Goal: Task Accomplishment & Management: Manage account settings

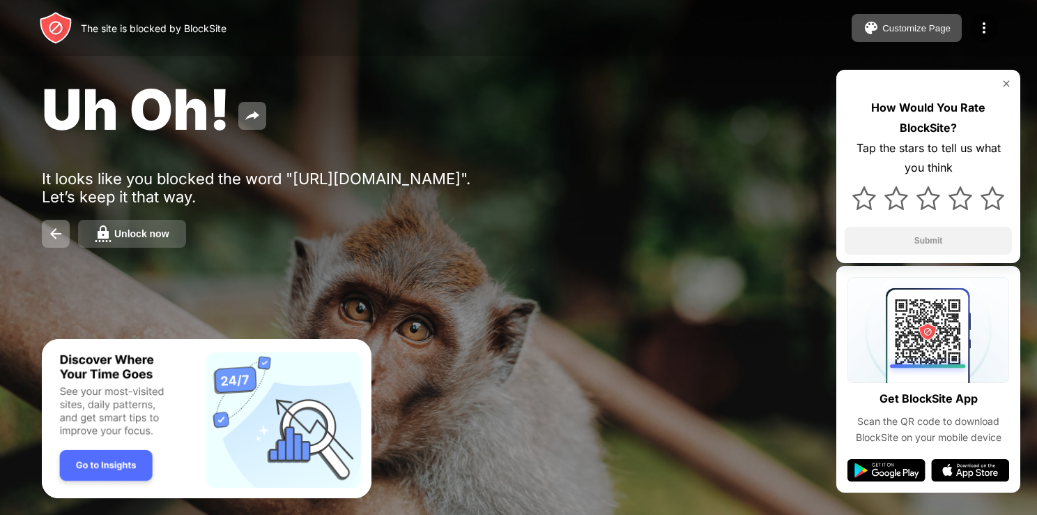
click at [132, 233] on div "Unlock now" at bounding box center [141, 233] width 55 height 11
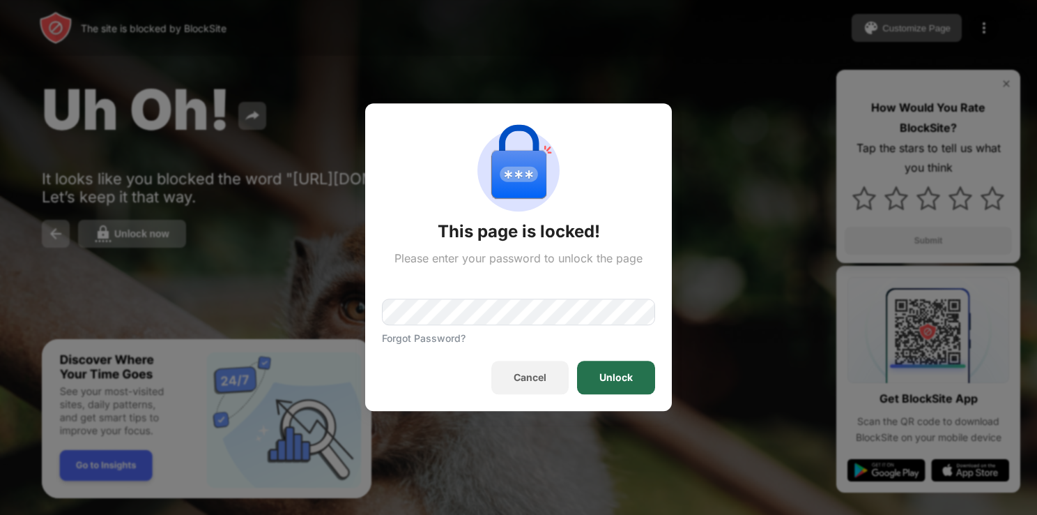
click at [607, 386] on div "Unlock" at bounding box center [616, 377] width 78 height 33
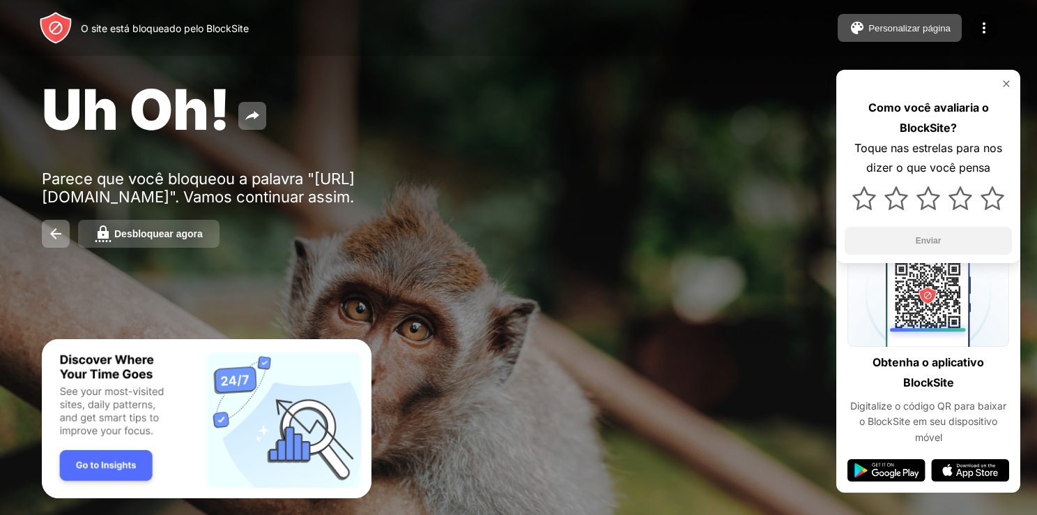
click at [213, 229] on button "Desbloquear agora" at bounding box center [149, 234] width 142 height 28
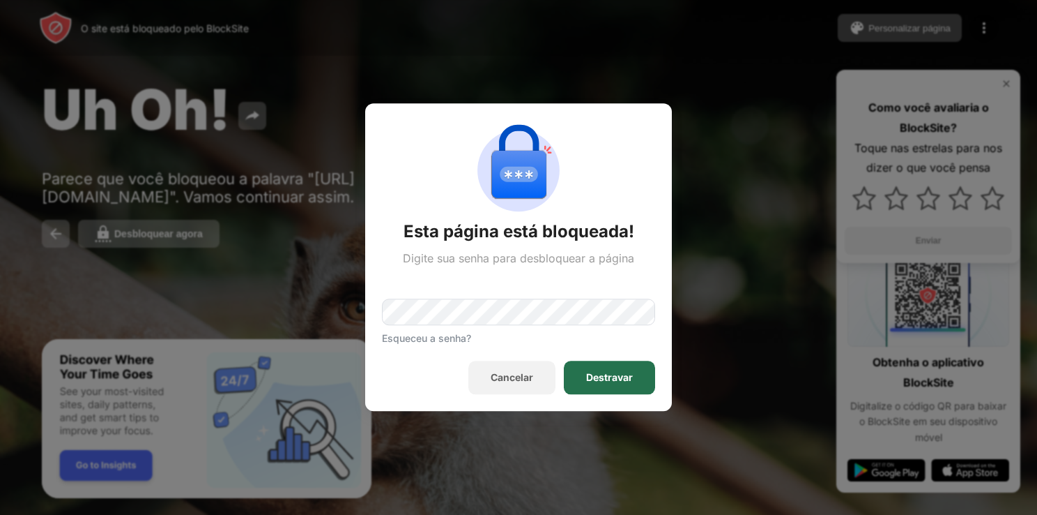
click at [616, 383] on div "Destravar" at bounding box center [609, 377] width 91 height 33
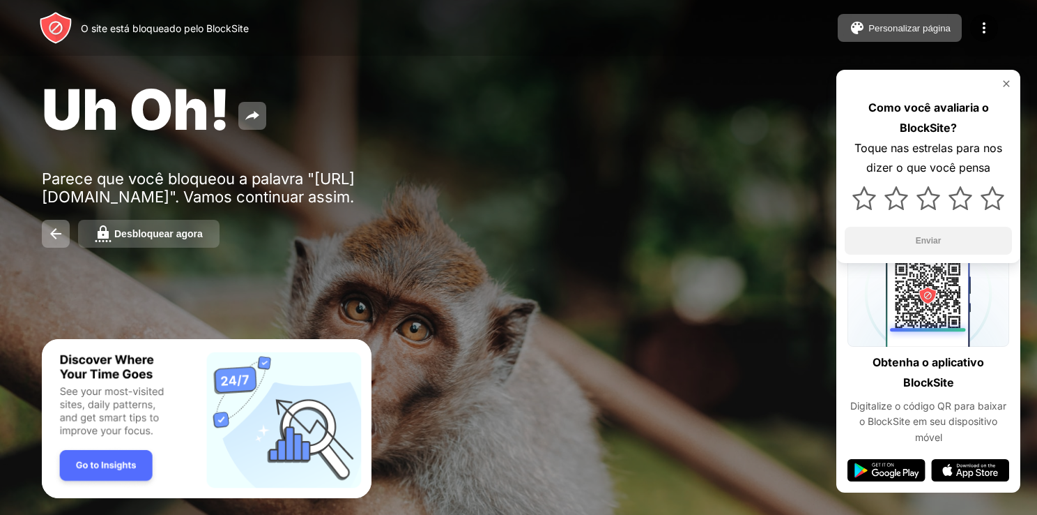
click at [159, 227] on button "Desbloquear agora" at bounding box center [149, 234] width 142 height 28
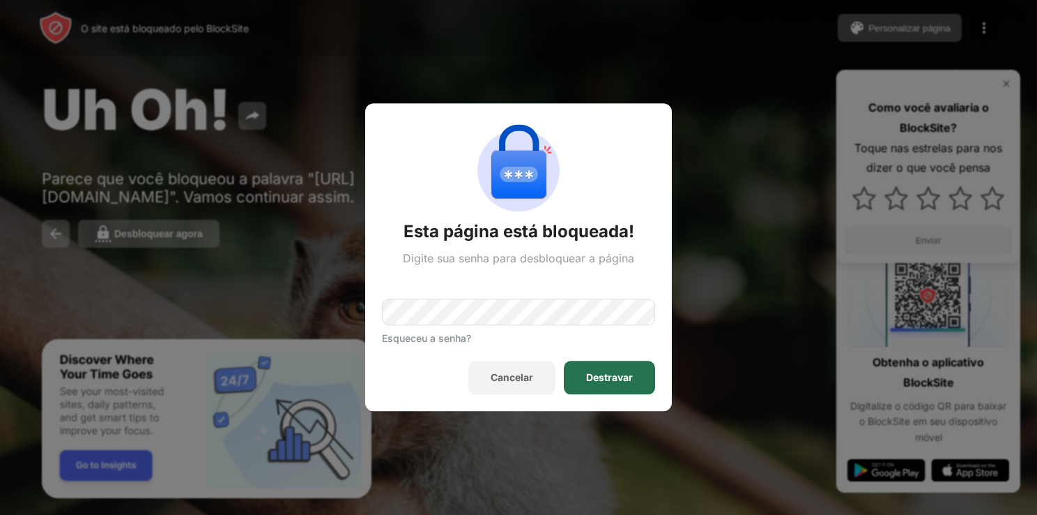
click at [632, 372] on div "Destravar" at bounding box center [609, 377] width 47 height 11
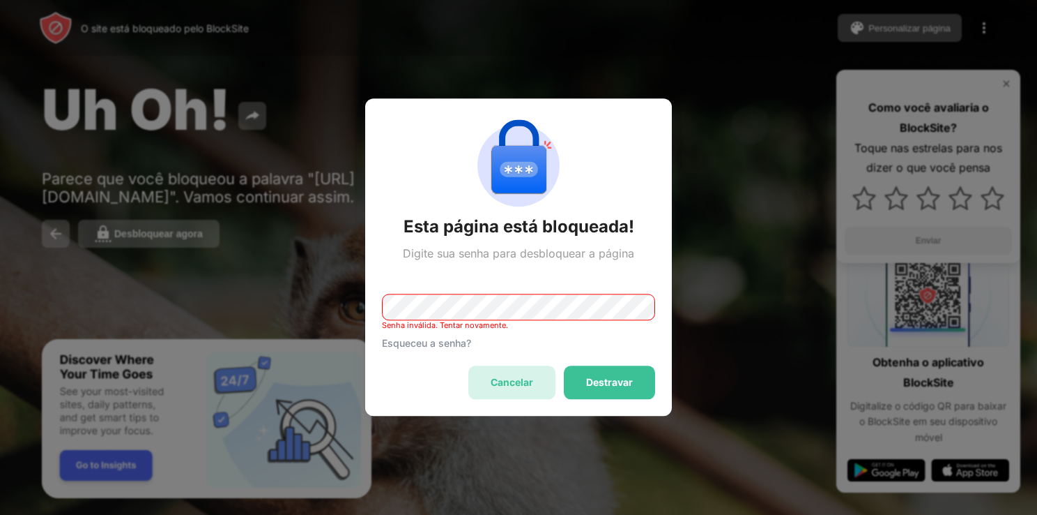
click at [526, 371] on div "Cancelar" at bounding box center [511, 382] width 87 height 33
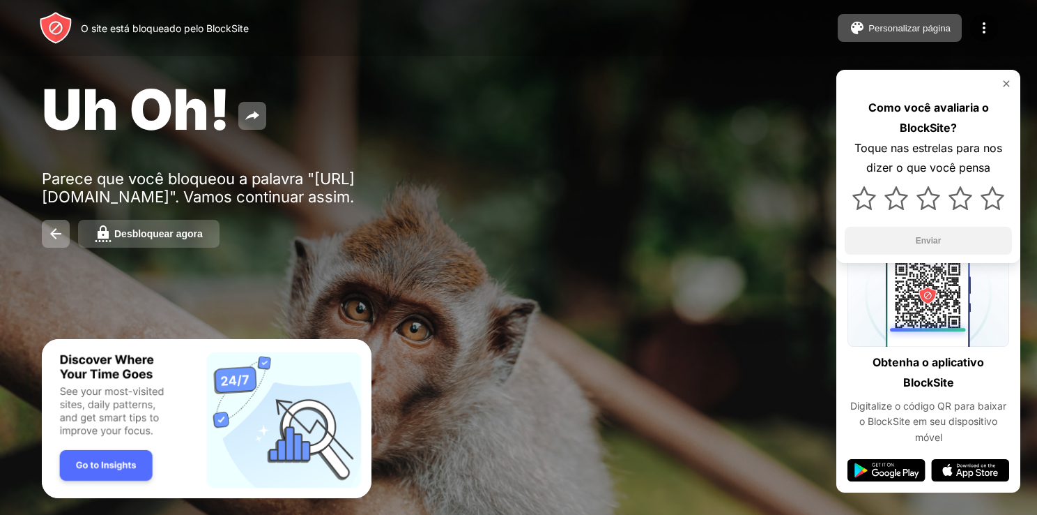
click at [176, 236] on div "Desbloquear agora" at bounding box center [158, 233] width 89 height 11
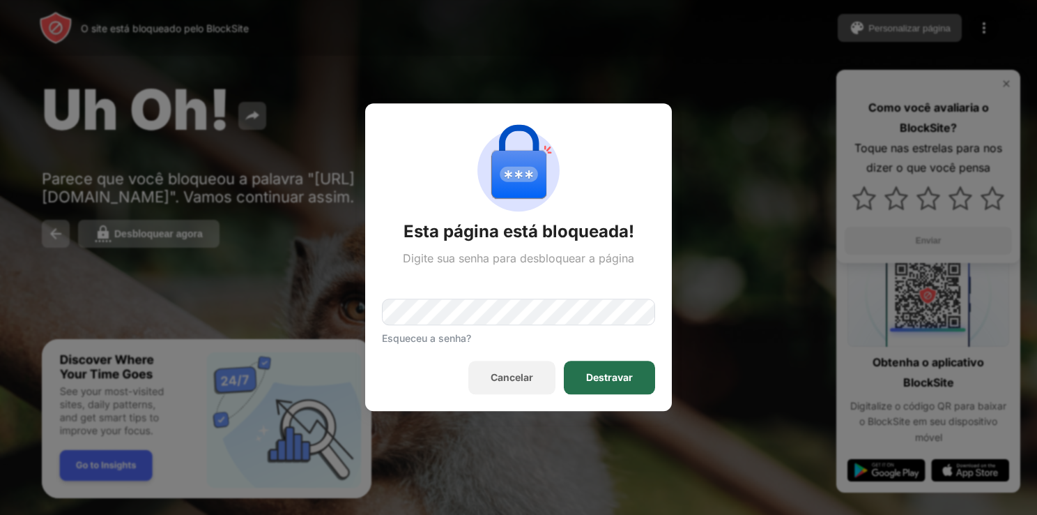
click at [595, 375] on div "Destravar" at bounding box center [609, 377] width 47 height 11
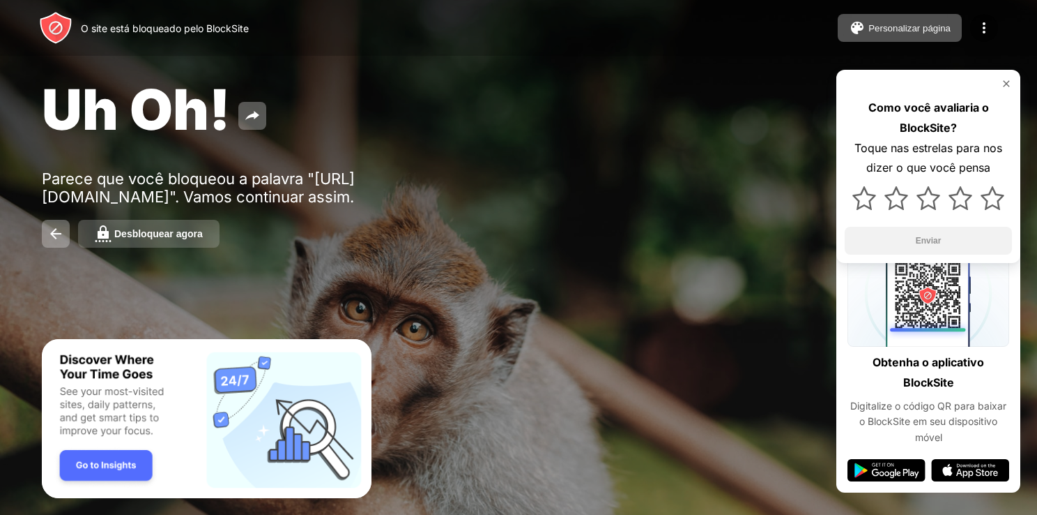
click at [177, 234] on div "Desbloquear agora" at bounding box center [158, 233] width 89 height 11
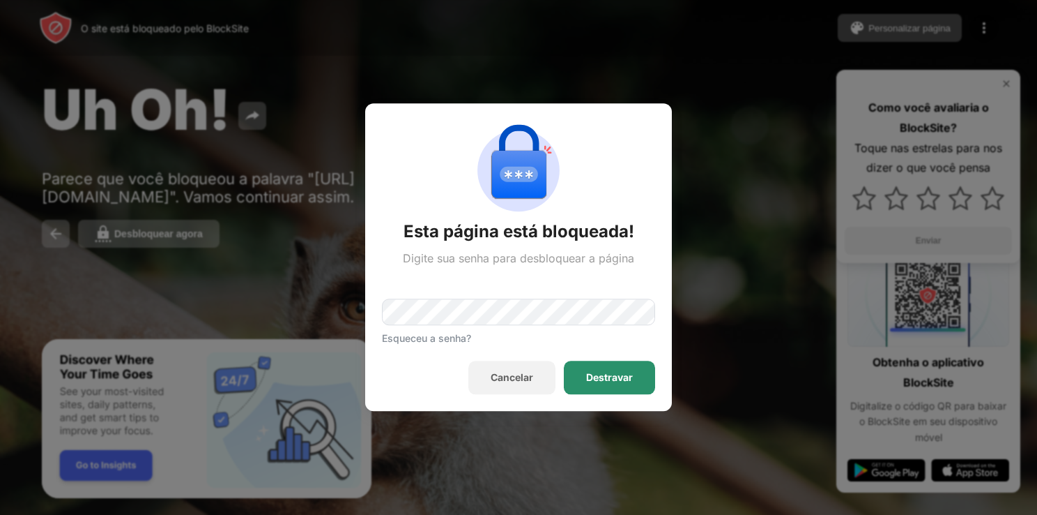
click at [600, 375] on div "Destravar" at bounding box center [609, 377] width 47 height 11
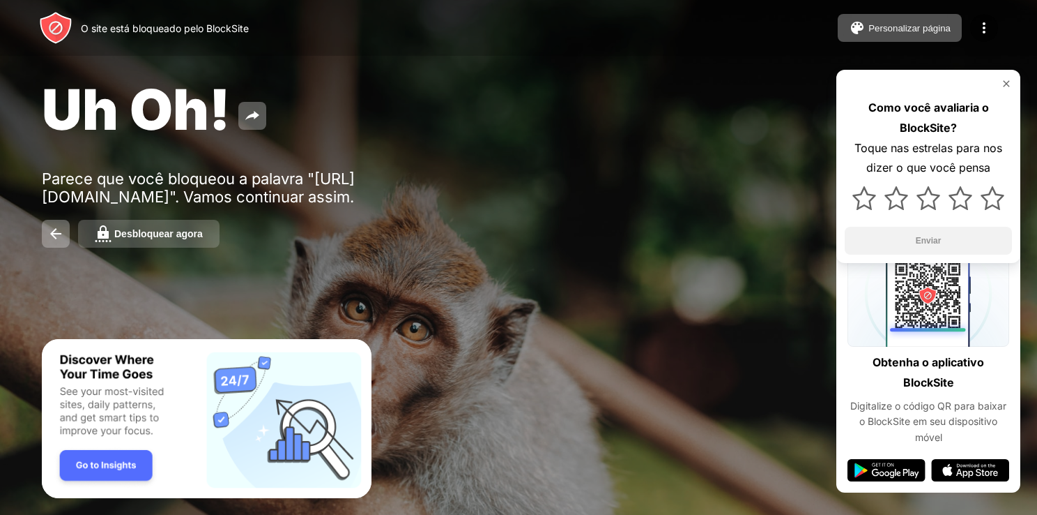
click at [146, 233] on div "Desbloquear agora" at bounding box center [158, 233] width 89 height 11
click at [151, 241] on button "Desbloquear agora" at bounding box center [149, 234] width 142 height 28
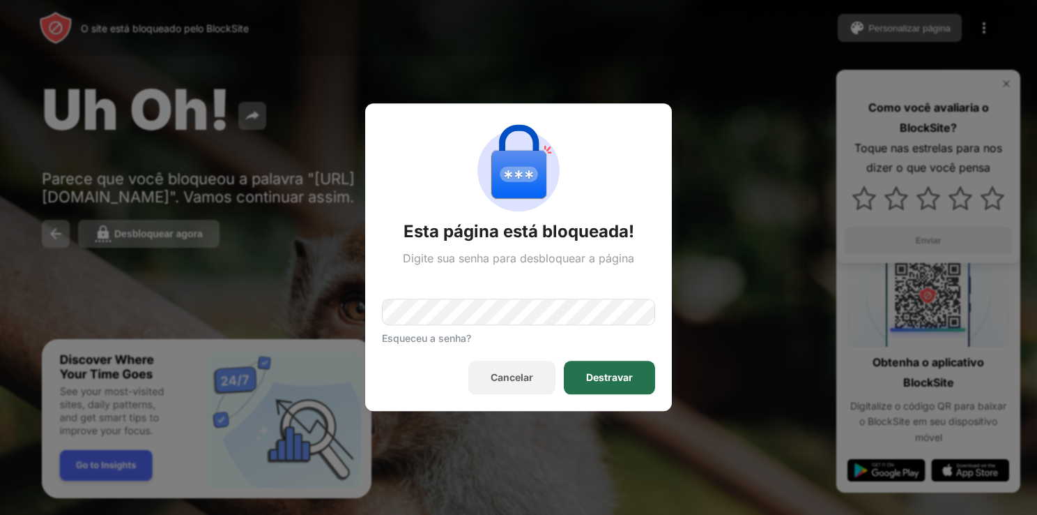
click at [590, 385] on div "Destravar" at bounding box center [609, 377] width 91 height 33
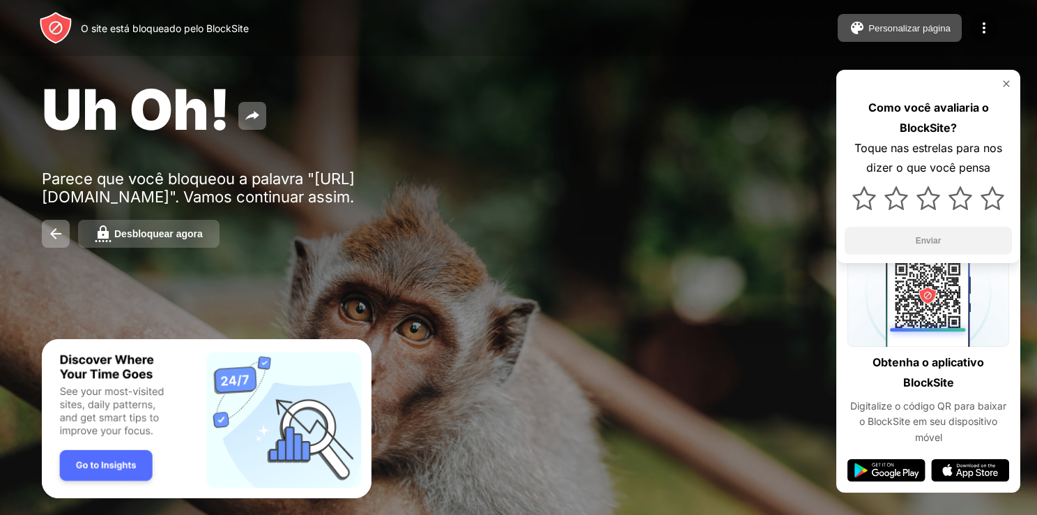
click at [172, 237] on div "Desbloquear agora" at bounding box center [158, 233] width 89 height 11
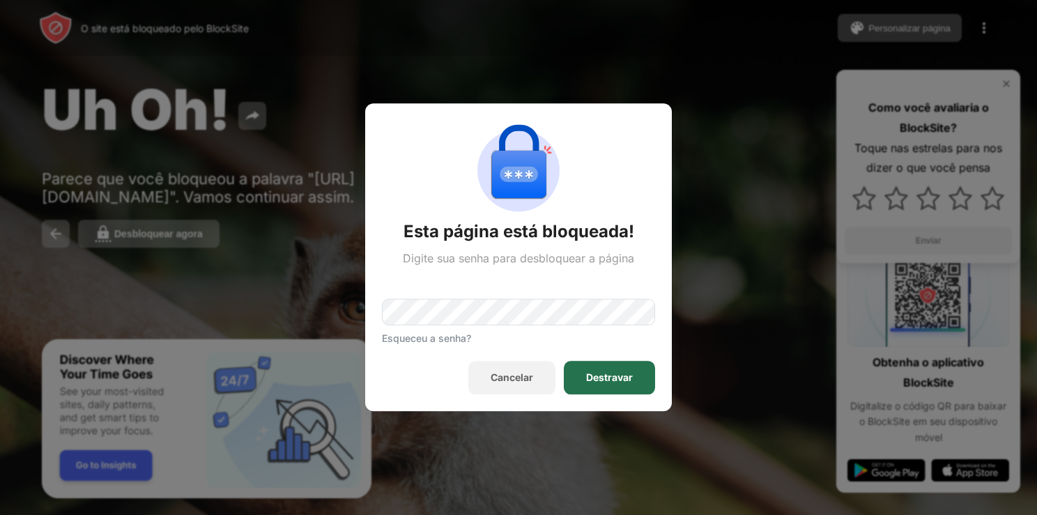
click at [592, 368] on div "Destravar" at bounding box center [609, 377] width 91 height 33
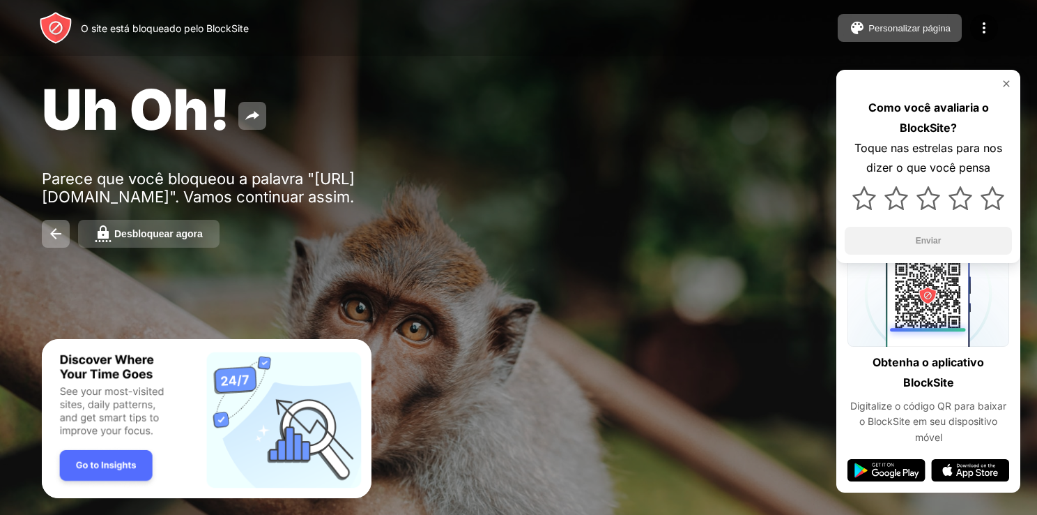
click at [160, 237] on div "Desbloquear agora" at bounding box center [158, 233] width 89 height 11
